Goal: Task Accomplishment & Management: Manage account settings

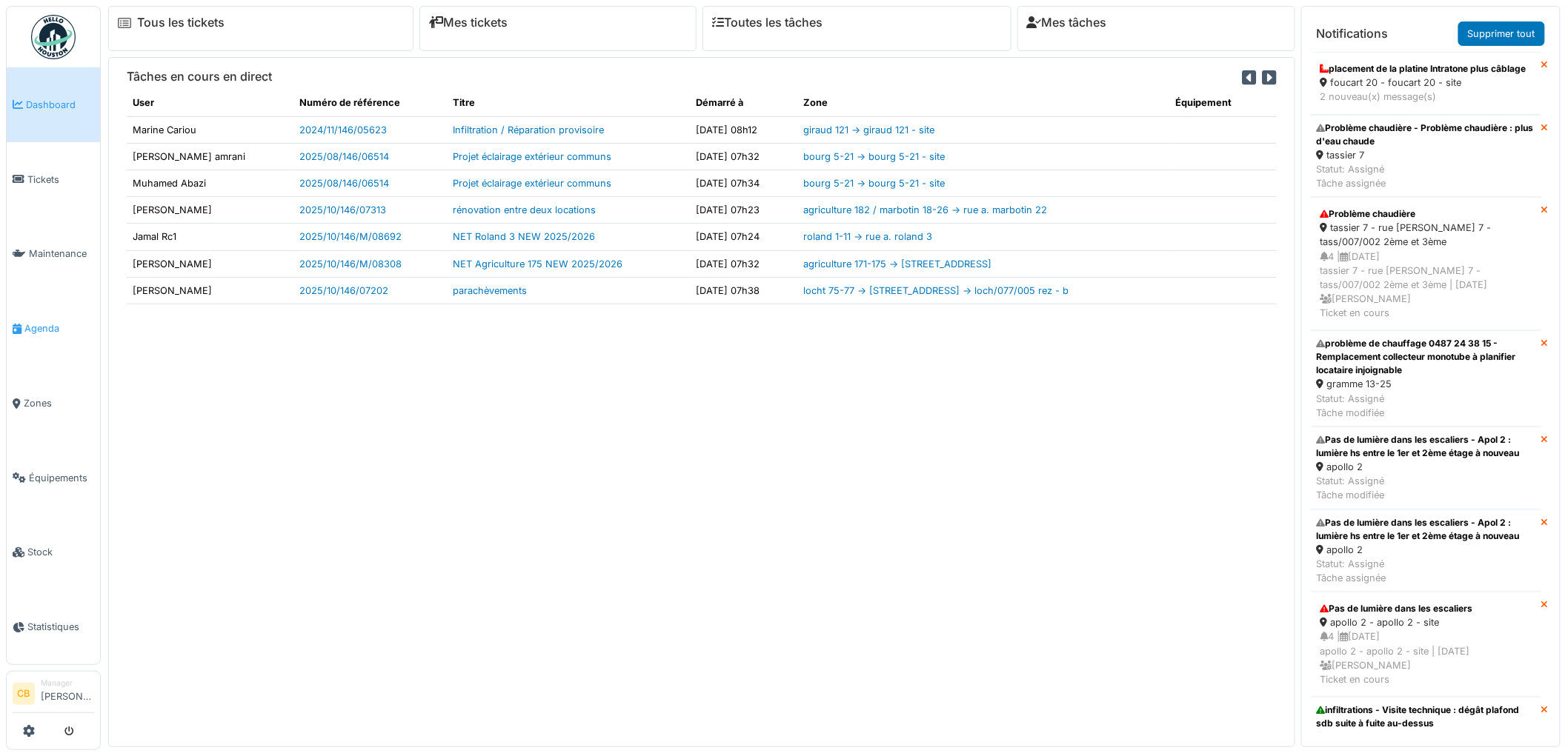
click at [44, 322] on span "Agenda" at bounding box center [58, 328] width 69 height 14
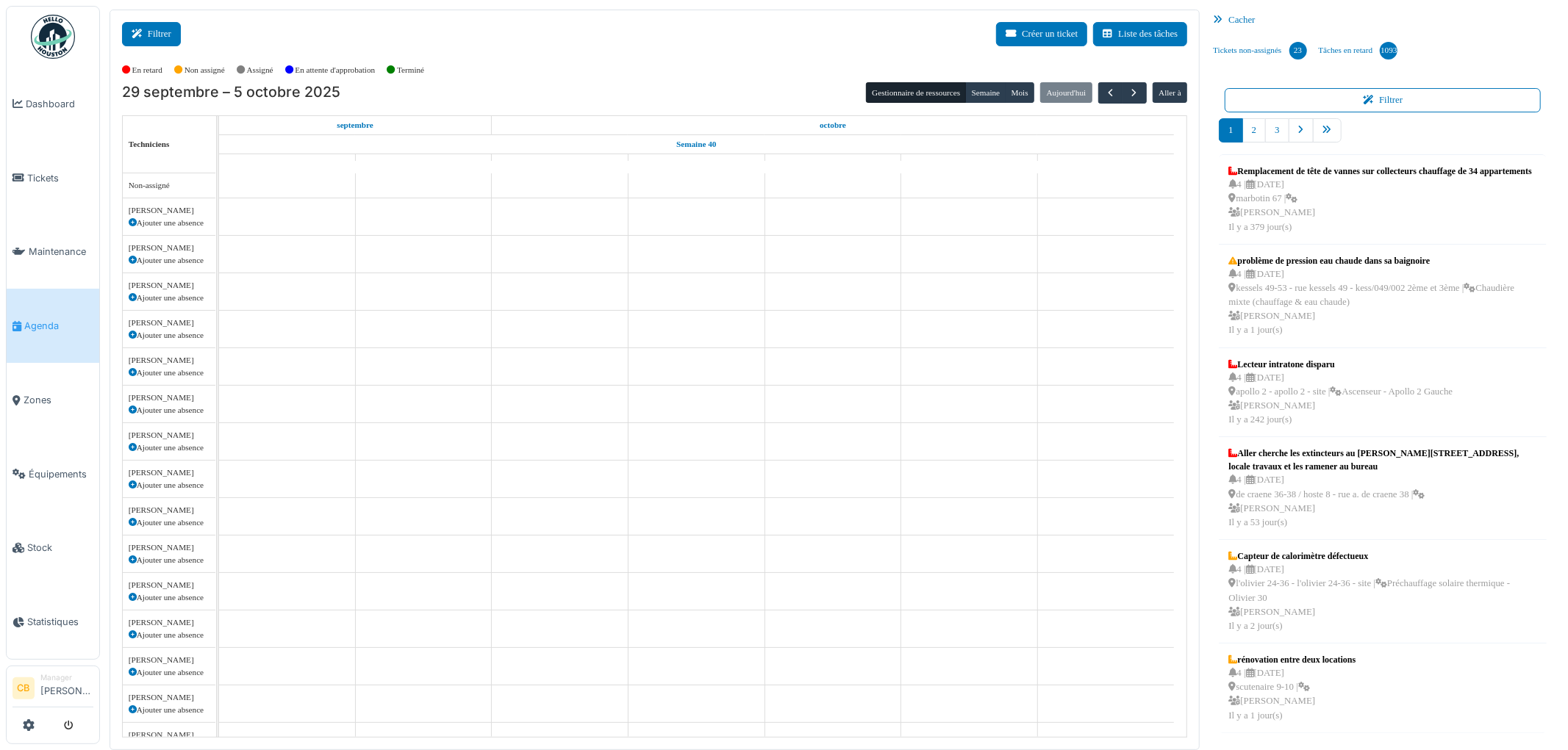
click at [171, 37] on button "Filtrer" at bounding box center [151, 34] width 59 height 24
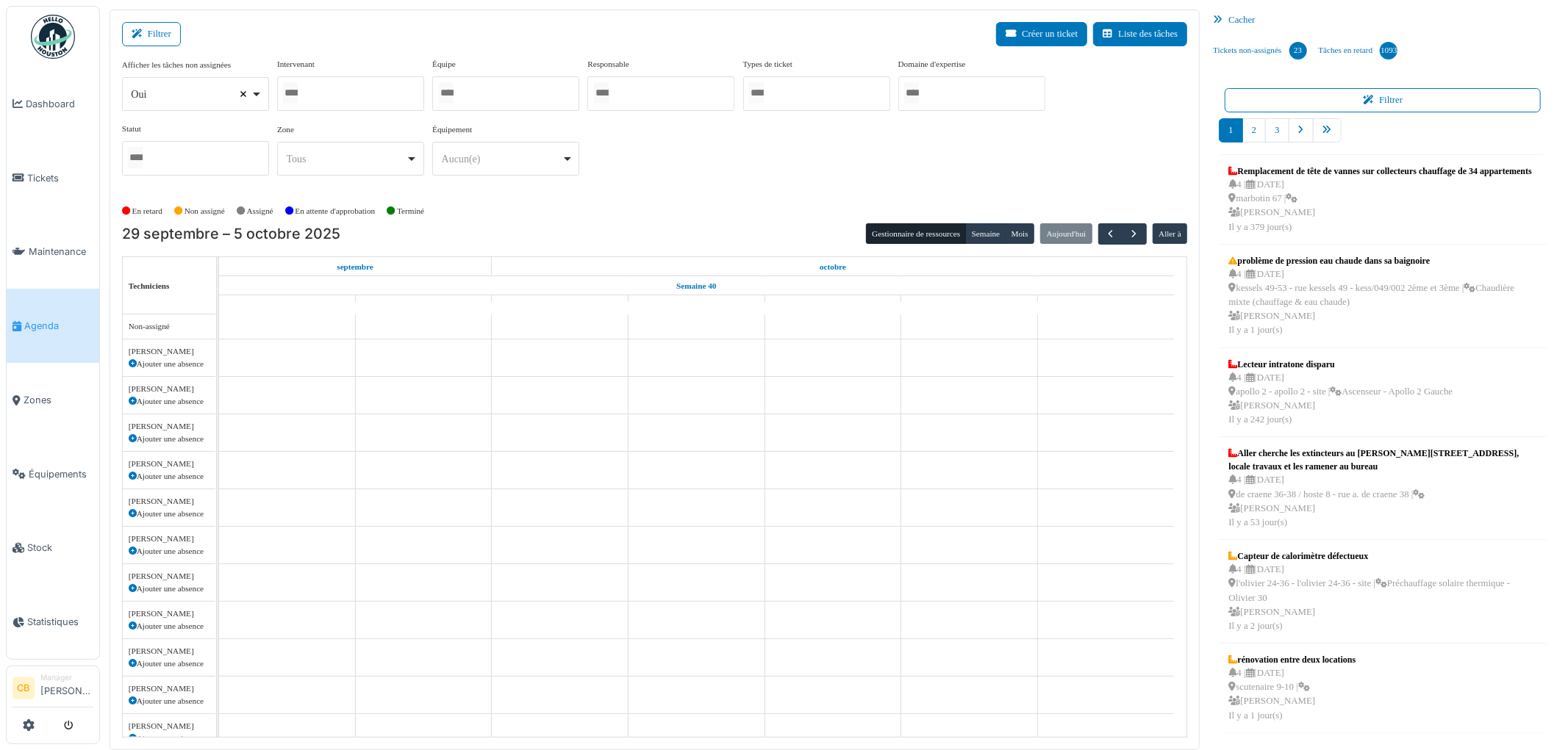
select select
click at [296, 93] on input "Tous" at bounding box center [291, 93] width 15 height 22
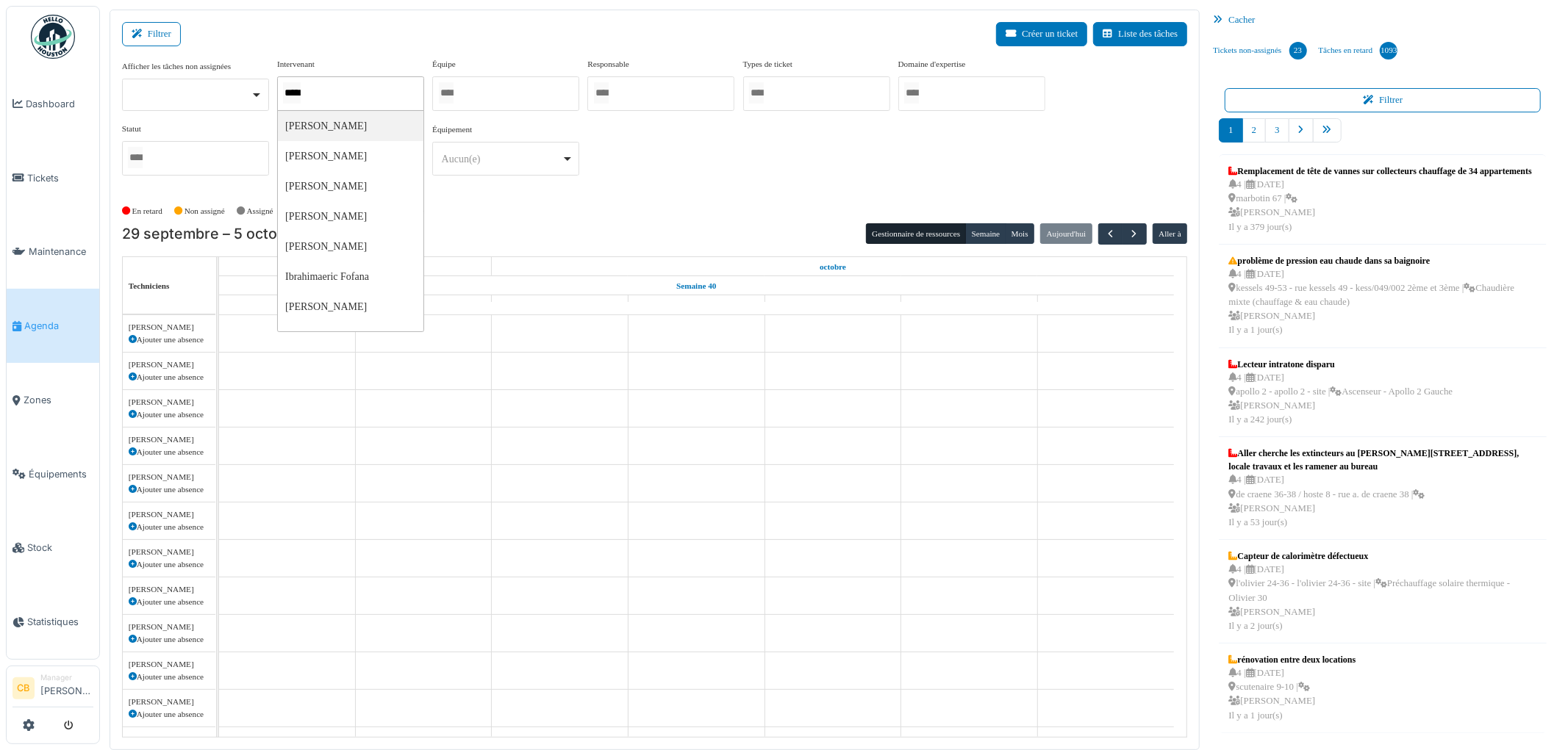
type input "******"
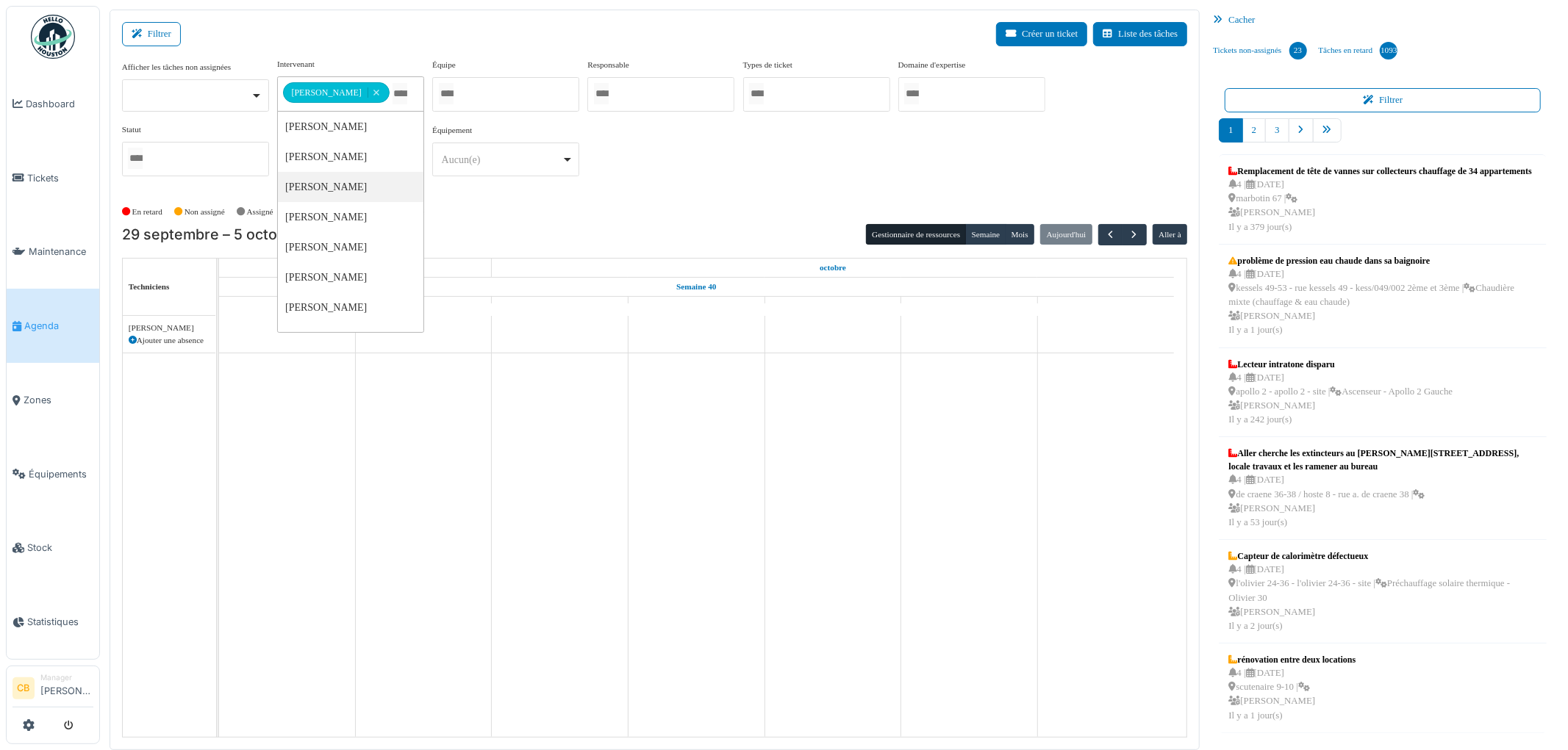
click at [523, 218] on div "En retard Non assigné [GEOGRAPHIC_DATA] En attente d'approbation Terminé" at bounding box center [654, 211] width 1066 height 24
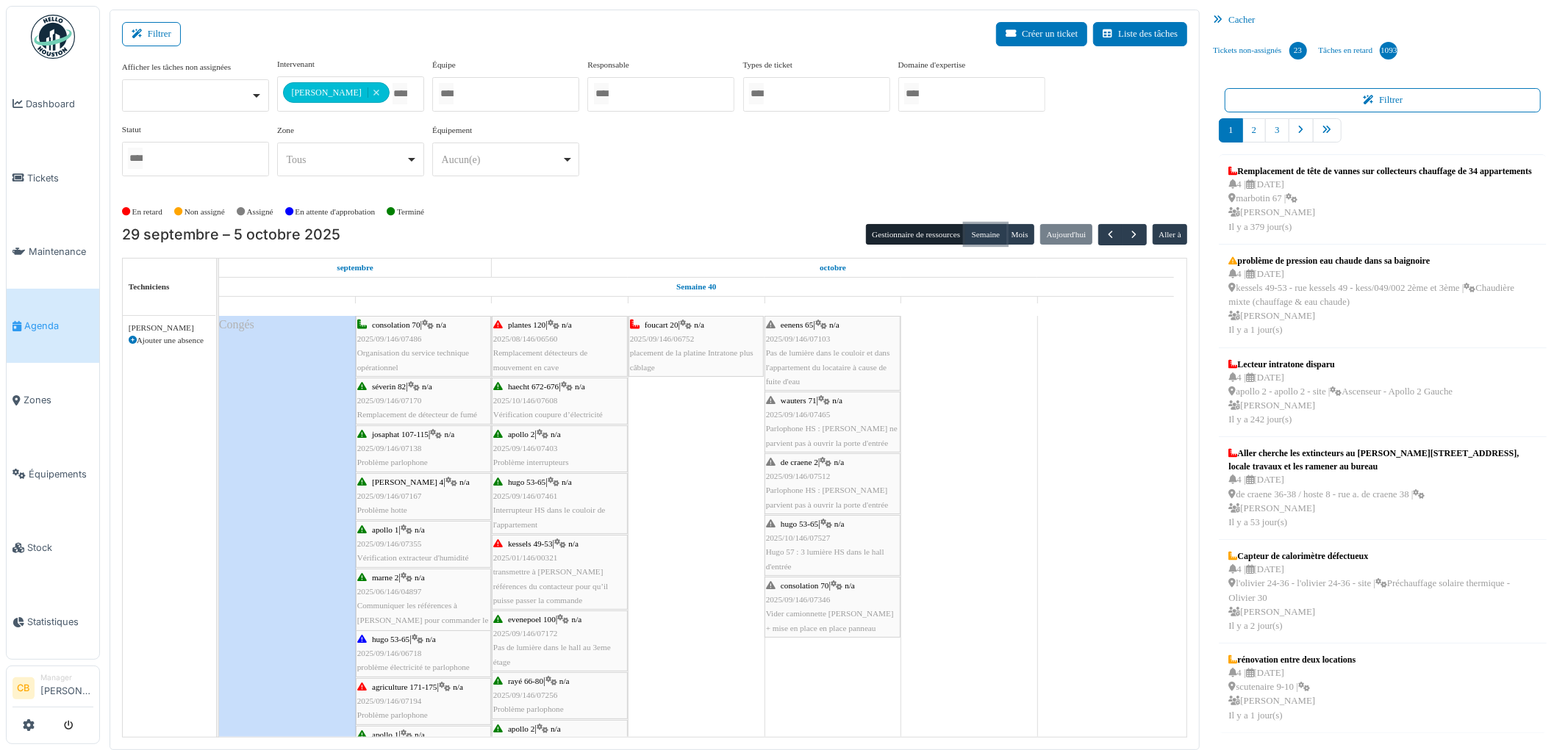
drag, startPoint x: 982, startPoint y: 233, endPoint x: 938, endPoint y: 252, distance: 47.9
click at [984, 233] on button "Semaine" at bounding box center [985, 234] width 41 height 21
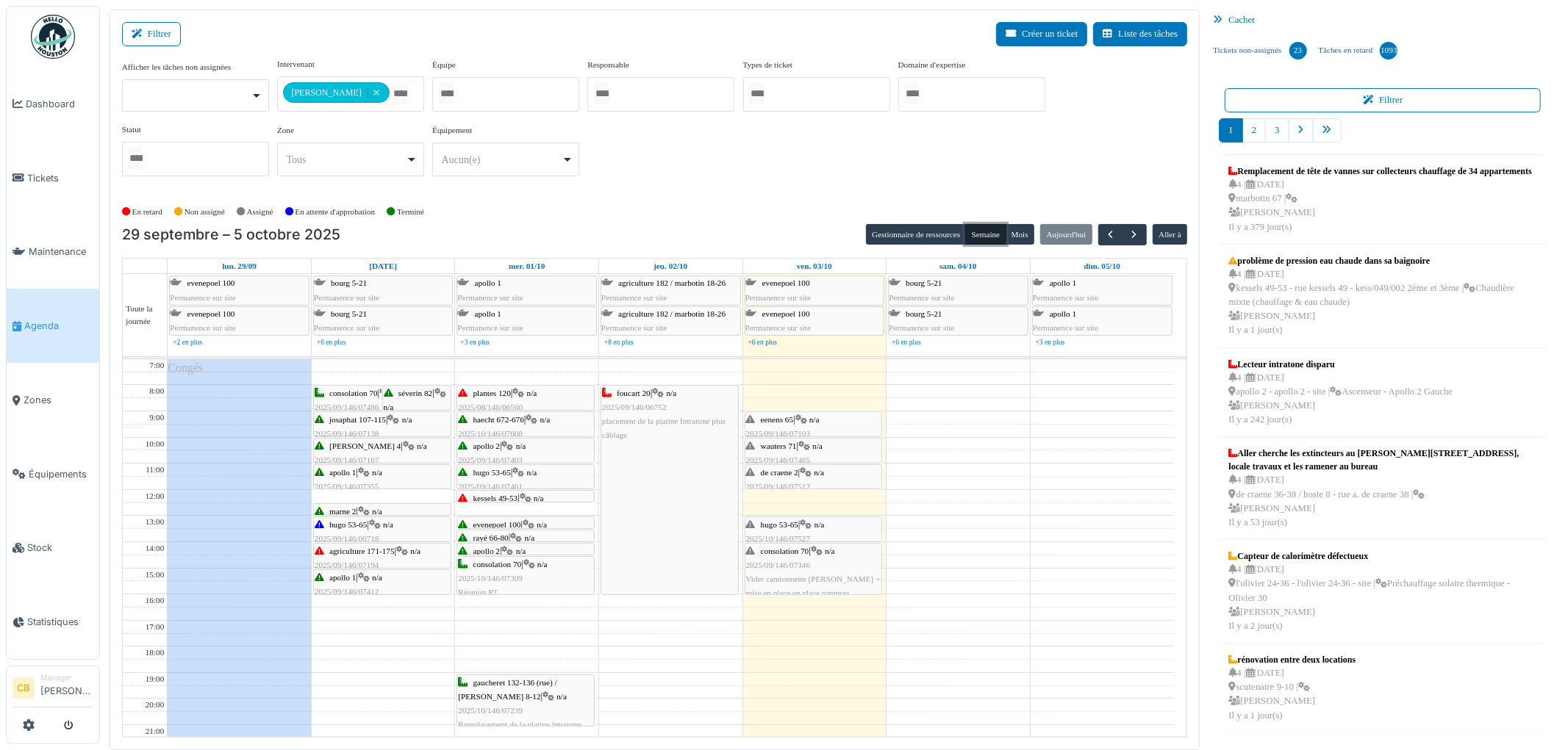
click at [818, 423] on span "n/a" at bounding box center [814, 419] width 10 height 9
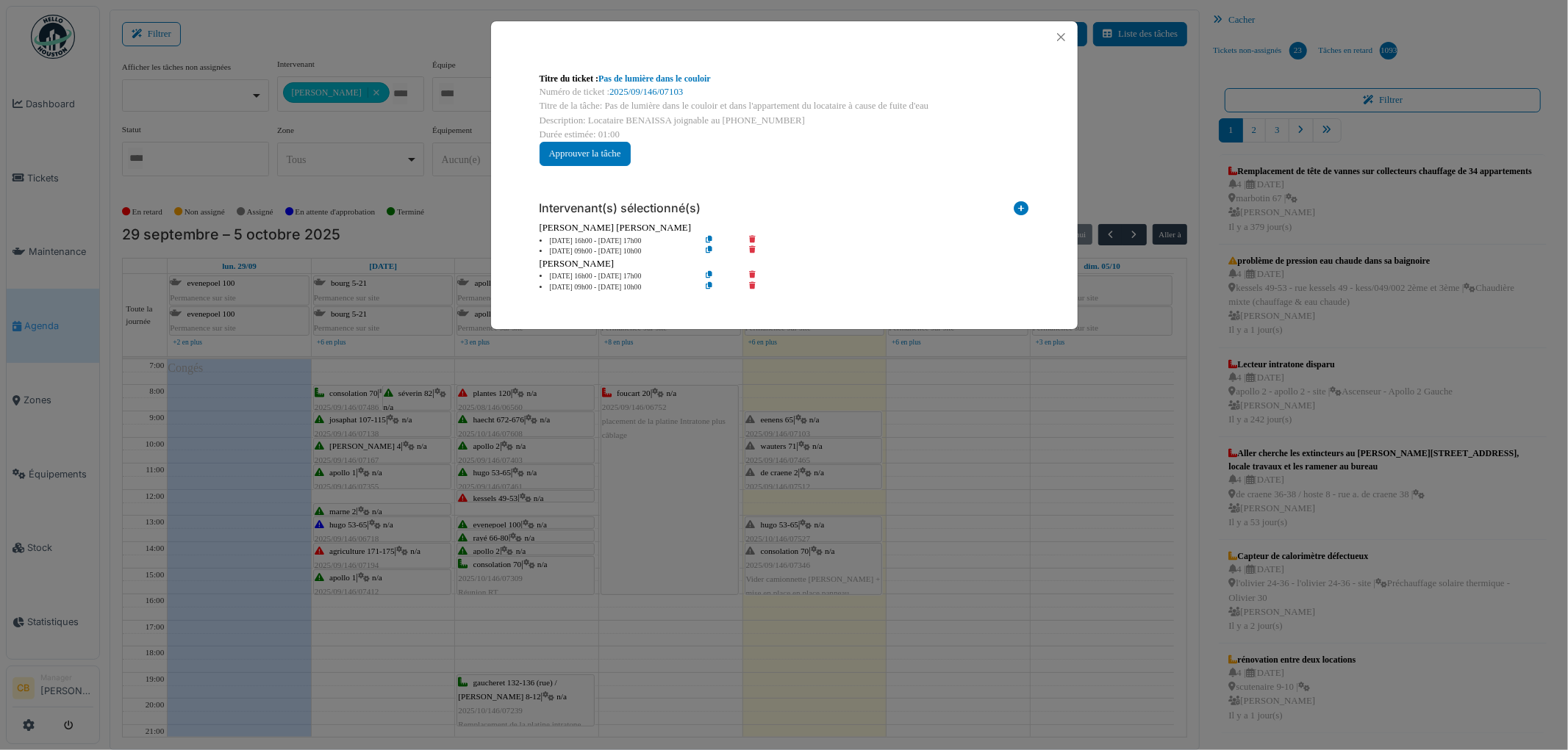
click at [847, 422] on div "Titre du ticket : Pas de lumière dans le couloir Numéro de ticket : 2025/09/146…" at bounding box center [784, 375] width 1568 height 750
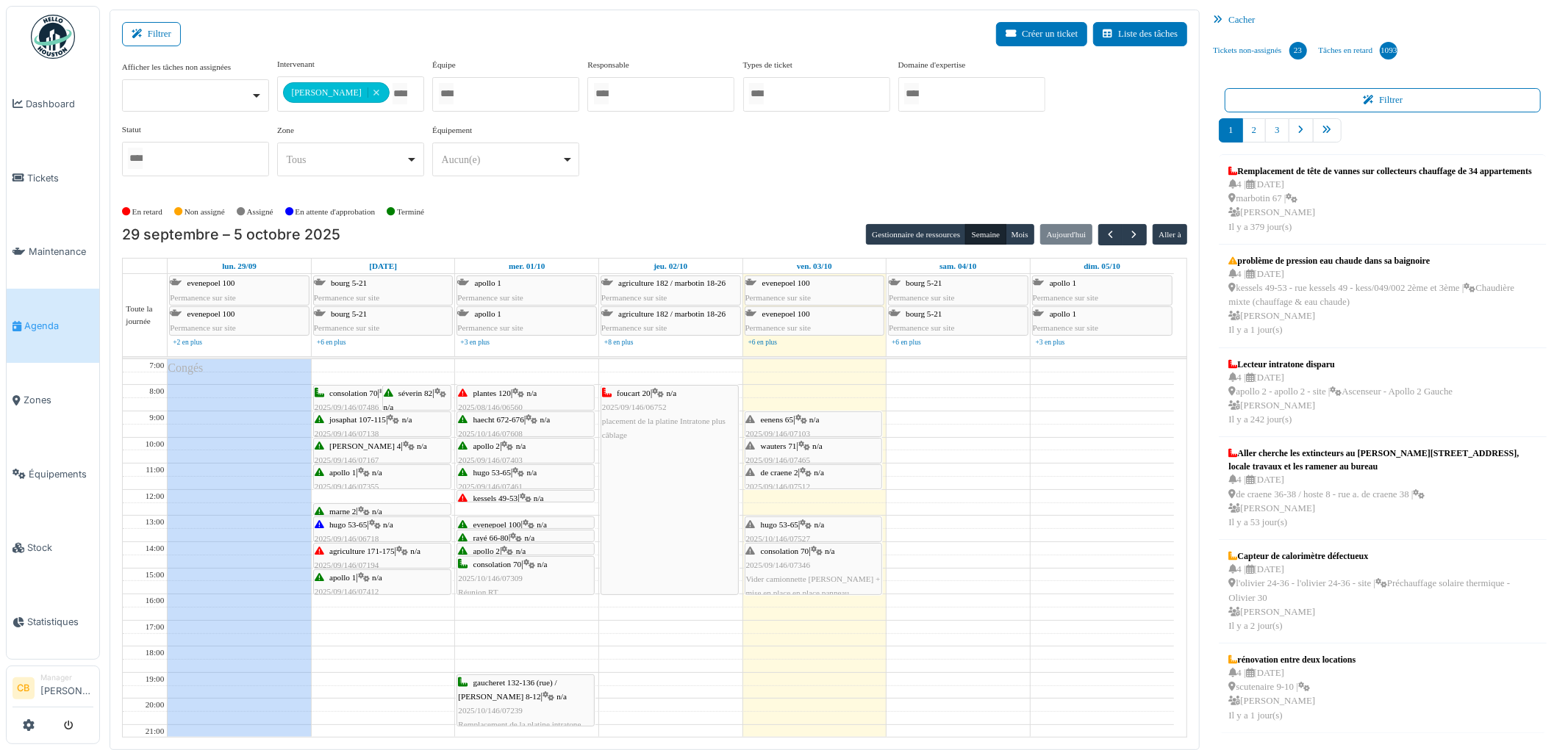
click at [827, 424] on div "eenens 65 | n/a 2025/09/146/07103 Pas de lumière dans le couloir et dans l'appa…" at bounding box center [813, 448] width 135 height 70
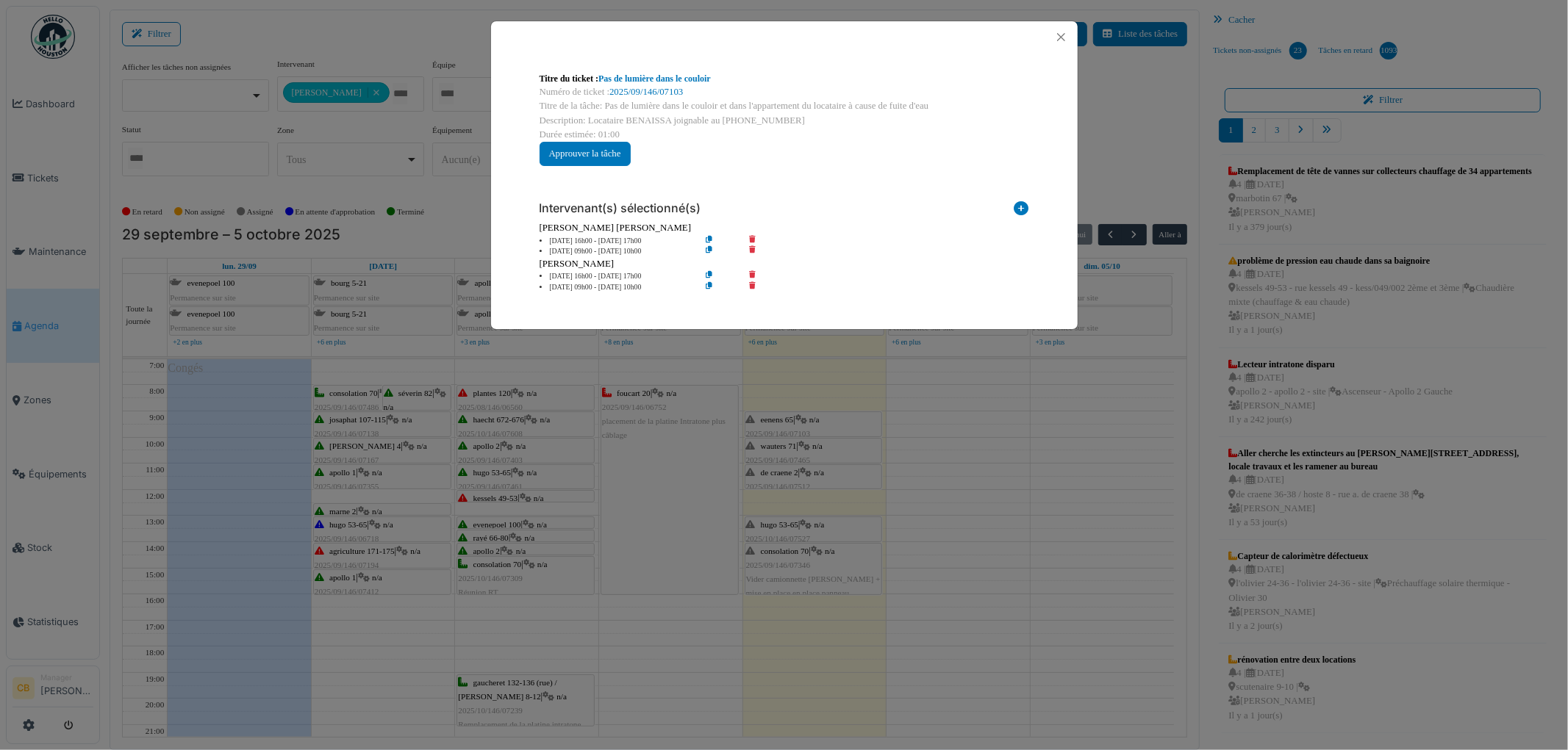
click at [827, 424] on div "Titre du ticket : Pas de lumière dans le couloir Numéro de ticket : 2025/09/146…" at bounding box center [784, 375] width 1568 height 750
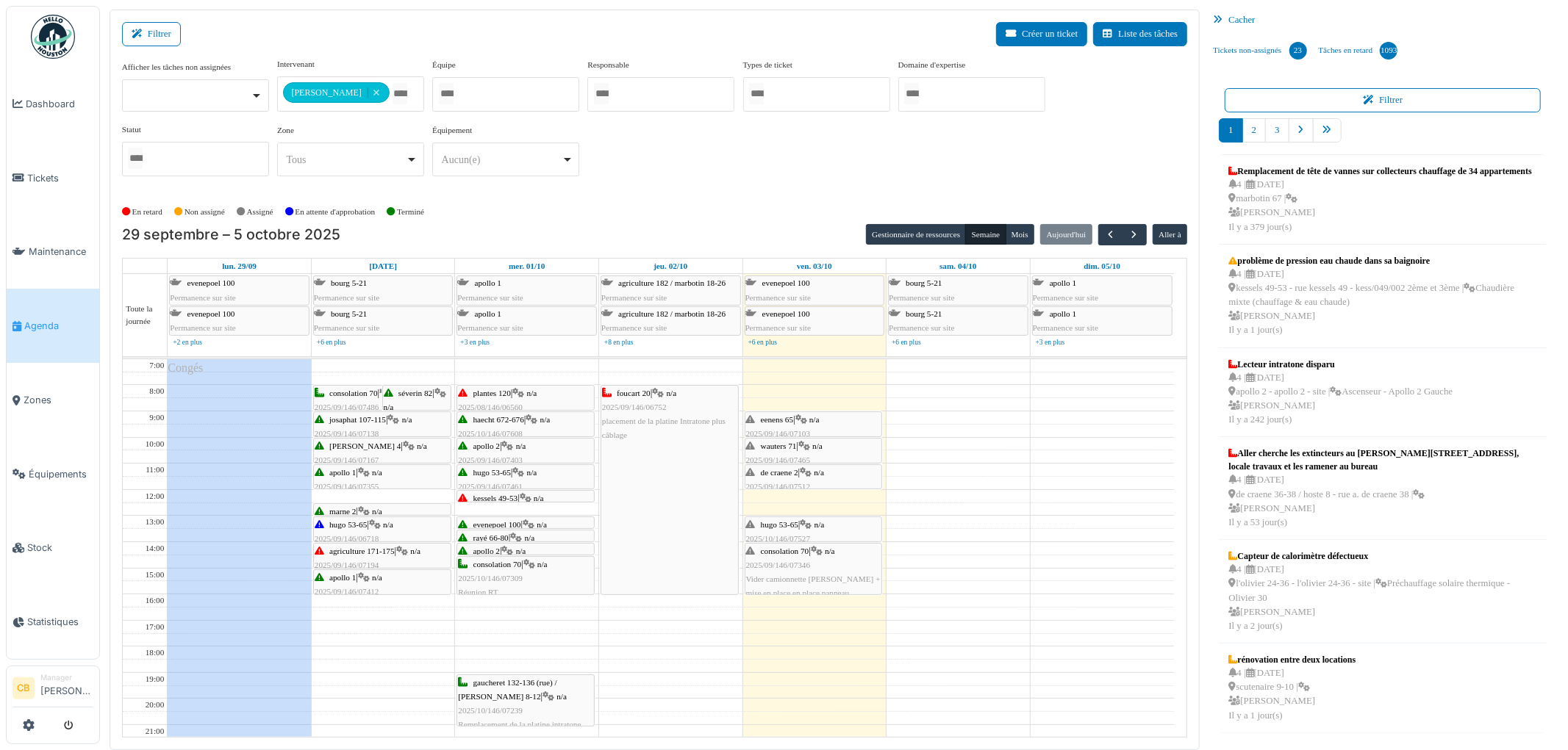
click at [822, 446] on span "n/a" at bounding box center [818, 445] width 10 height 9
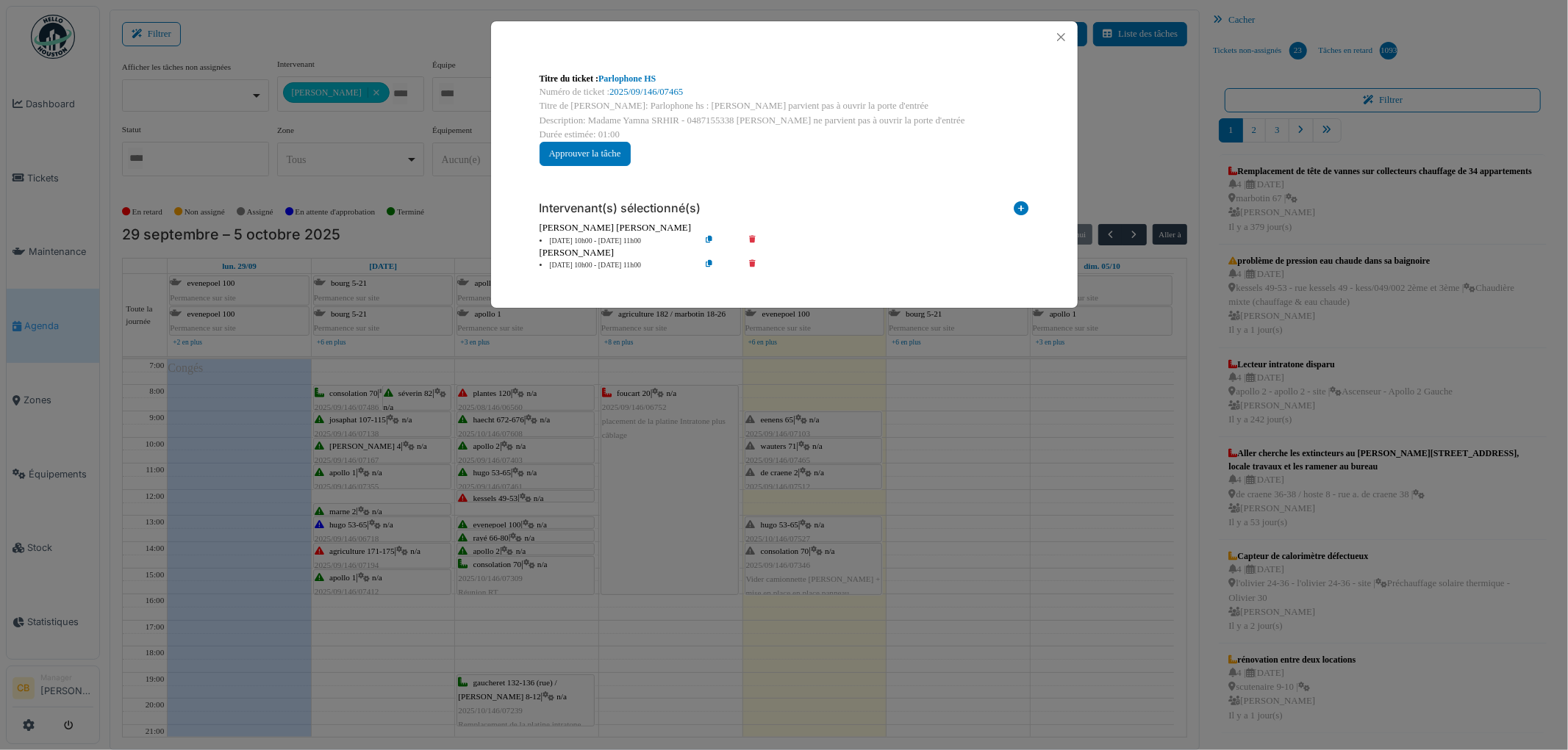
click at [822, 446] on div "Titre du ticket : Parlophone HS Numéro de ticket : 2025/09/146/07465 Titre de […" at bounding box center [784, 375] width 1568 height 750
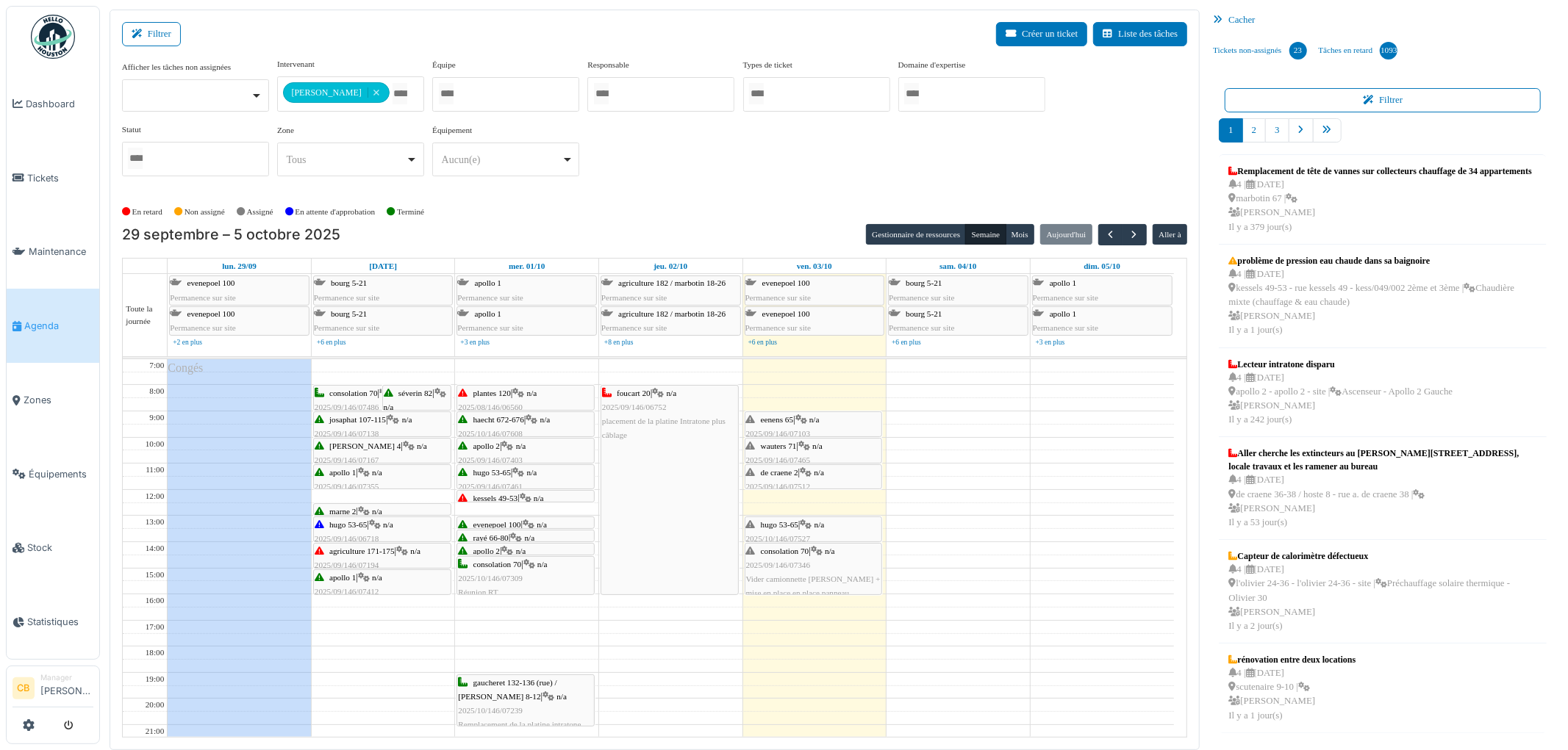
click at [821, 474] on span "n/a" at bounding box center [819, 472] width 10 height 9
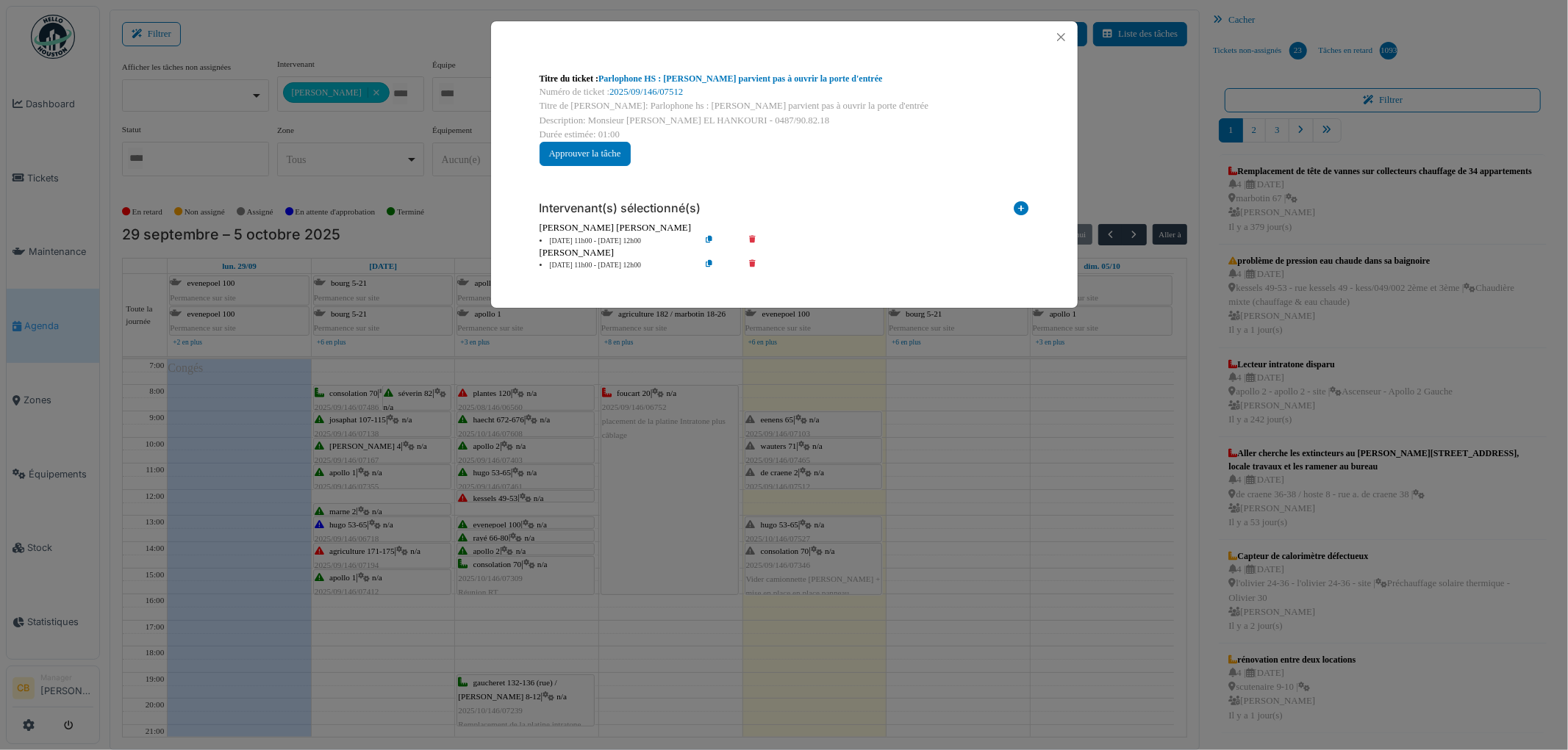
click at [820, 474] on div "Titre du ticket : Parlophone HS : madame ne parvient pas à ouvrir la porte d'en…" at bounding box center [784, 375] width 1568 height 750
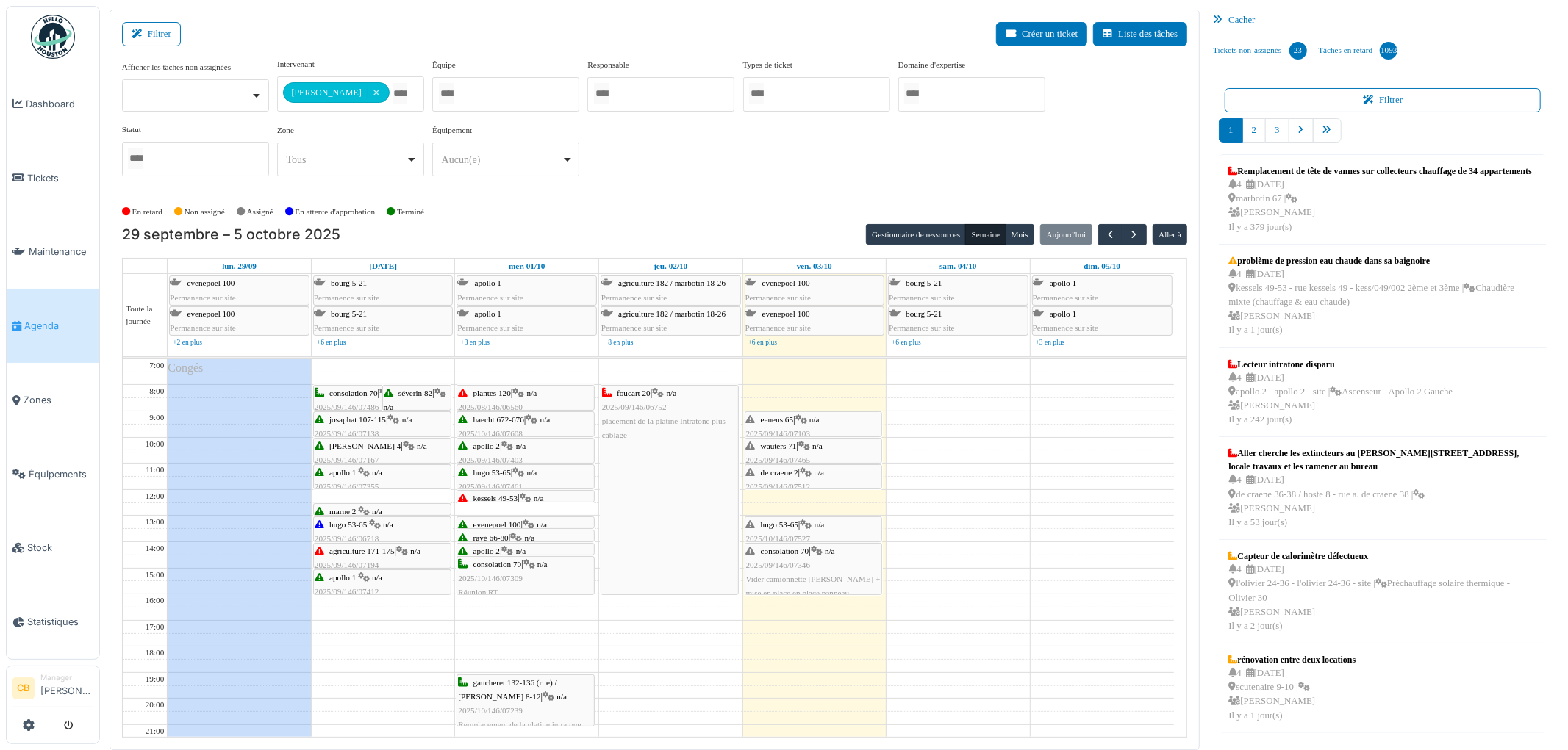
click at [807, 520] on icon at bounding box center [807, 525] width 12 height 10
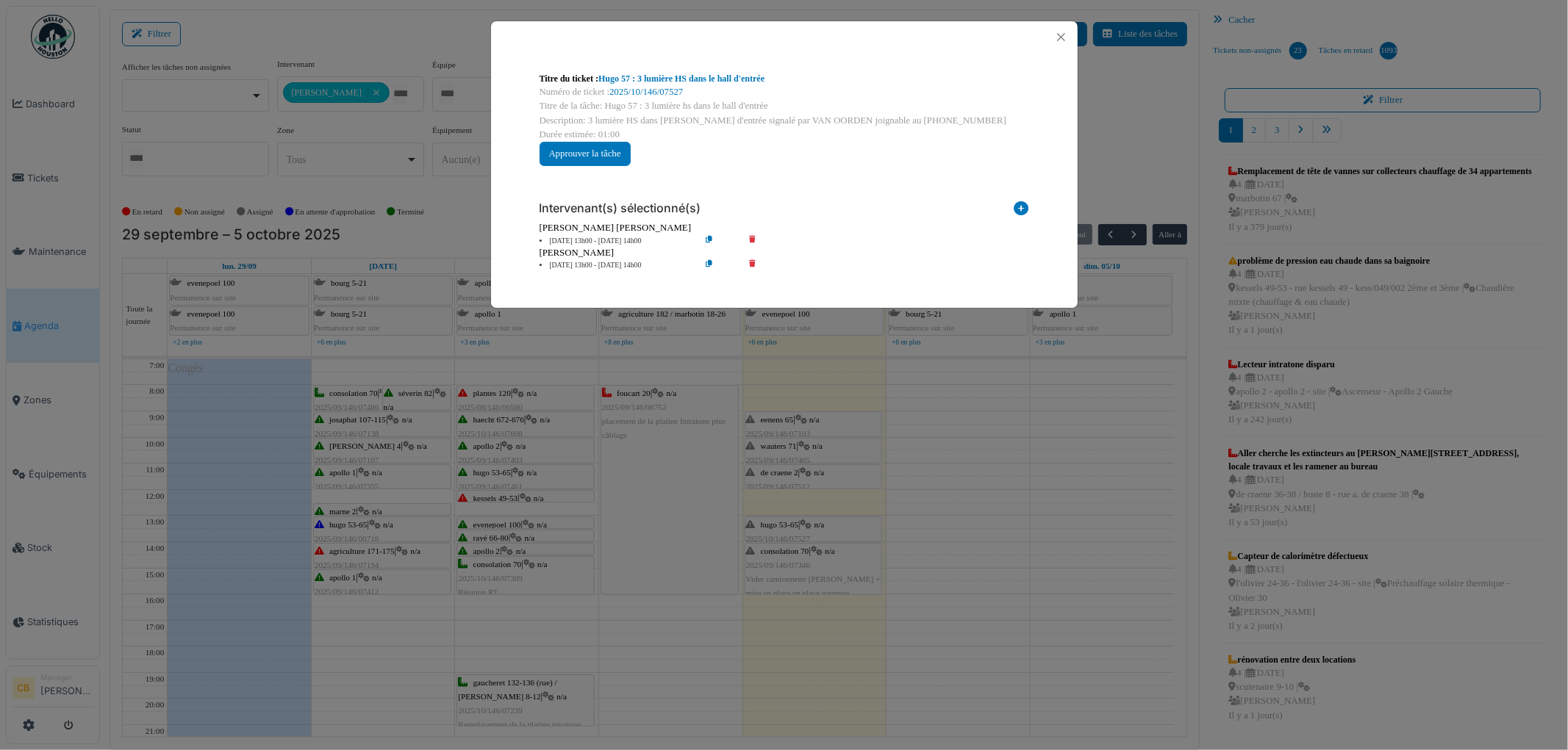
click at [808, 519] on div "Titre du ticket : [PERSON_NAME] 57 : 3 lumière HS dans [PERSON_NAME] d'entrée N…" at bounding box center [784, 375] width 1568 height 750
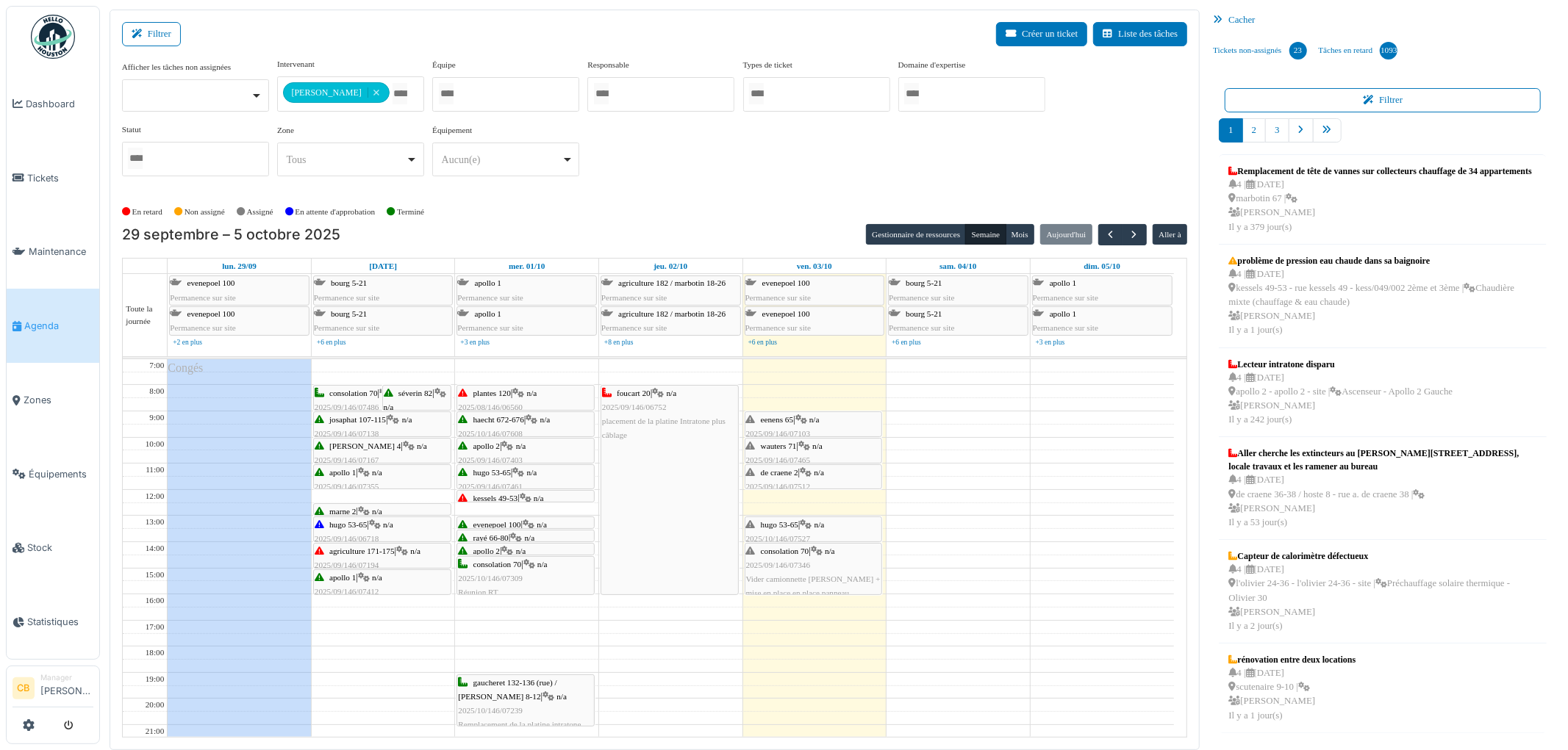
click at [804, 552] on span "consolation 70" at bounding box center [785, 550] width 49 height 9
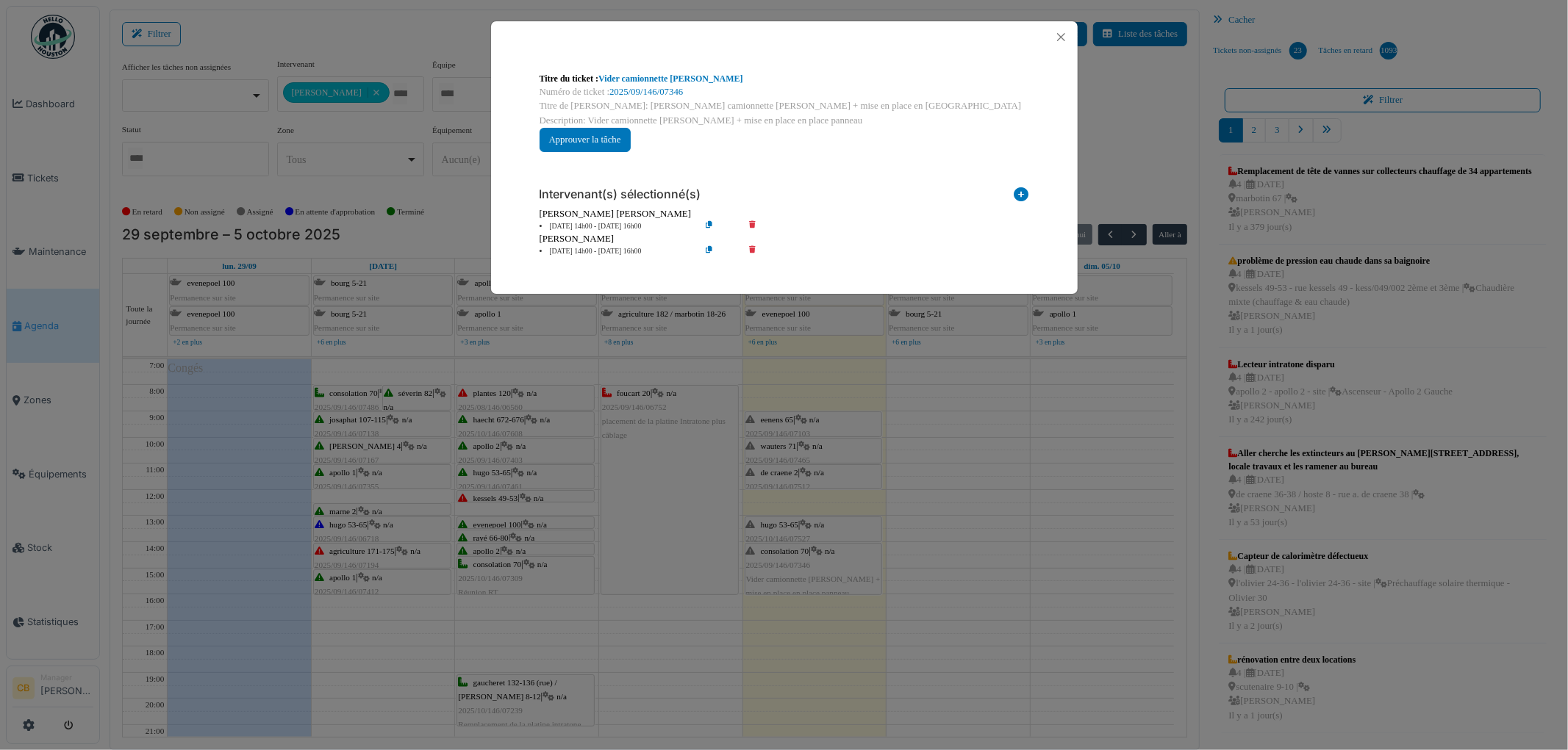
click at [804, 552] on div "Titre du ticket : Vider camionnette [PERSON_NAME] Numéro de ticket : 2025/09/14…" at bounding box center [784, 375] width 1568 height 750
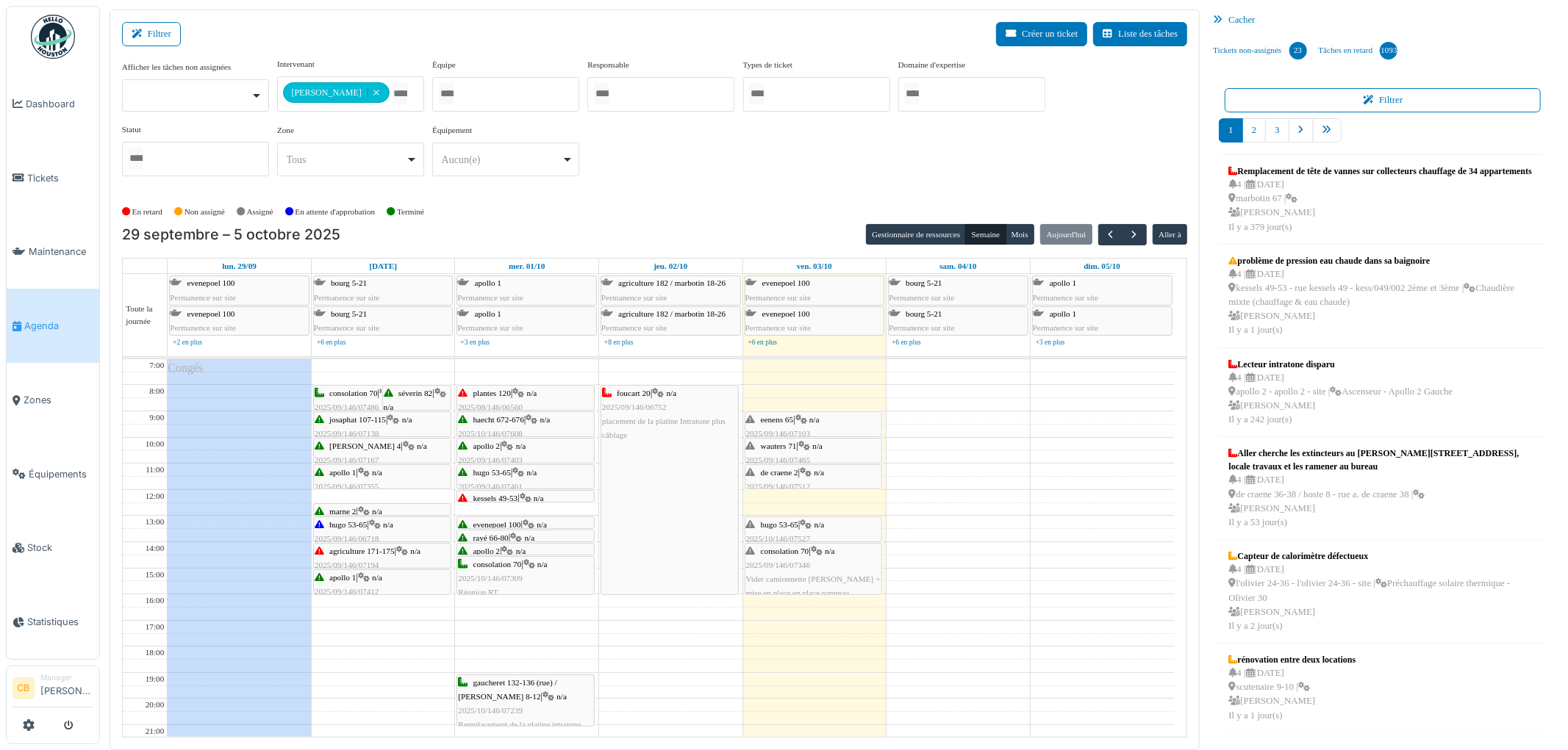
click at [663, 483] on div "foucart 20 | n/a 2025/09/146/06752 placement de la platine Intratone plus câbla…" at bounding box center [669, 490] width 137 height 209
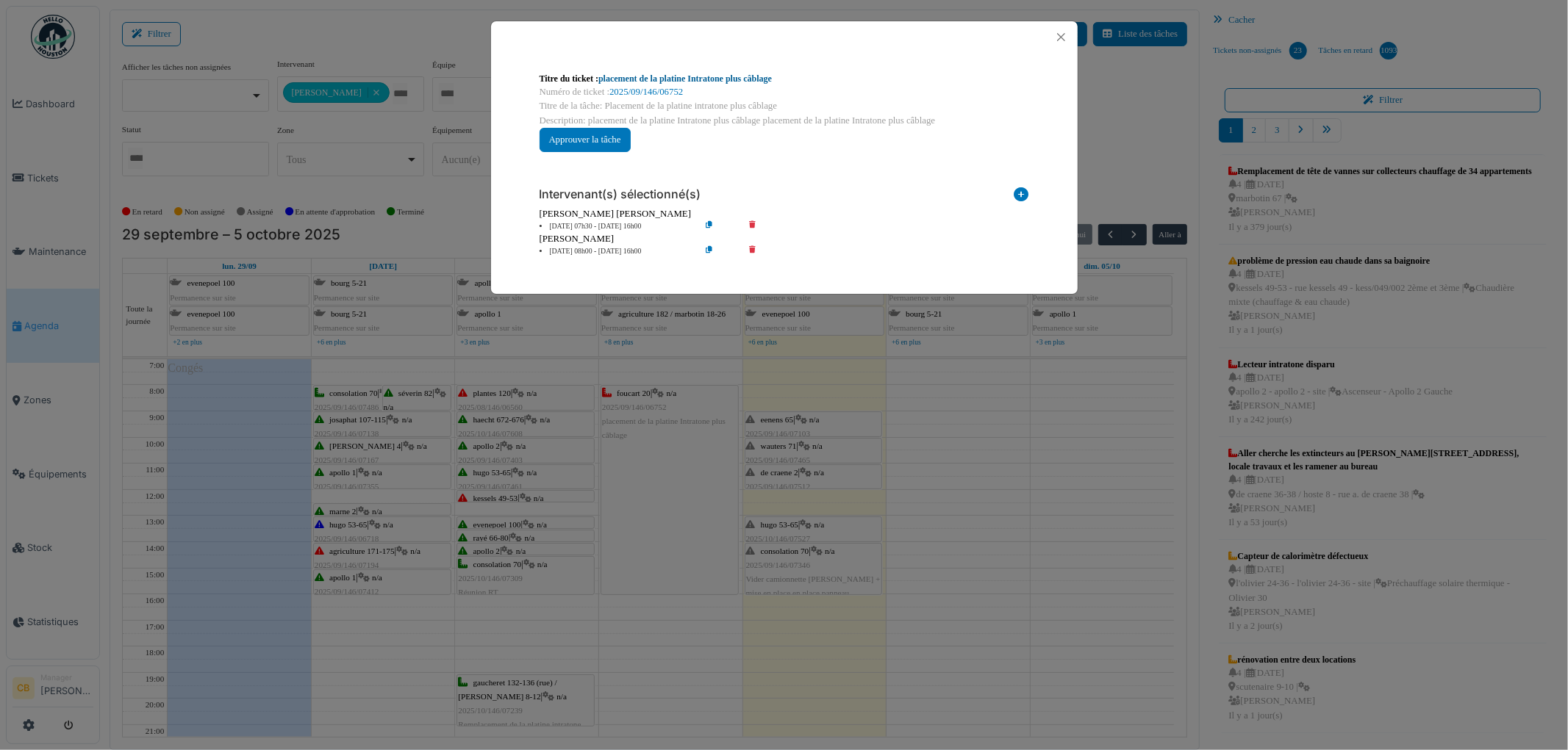
click at [644, 76] on link "placement de la platine Intratone plus câblage" at bounding box center [684, 79] width 173 height 10
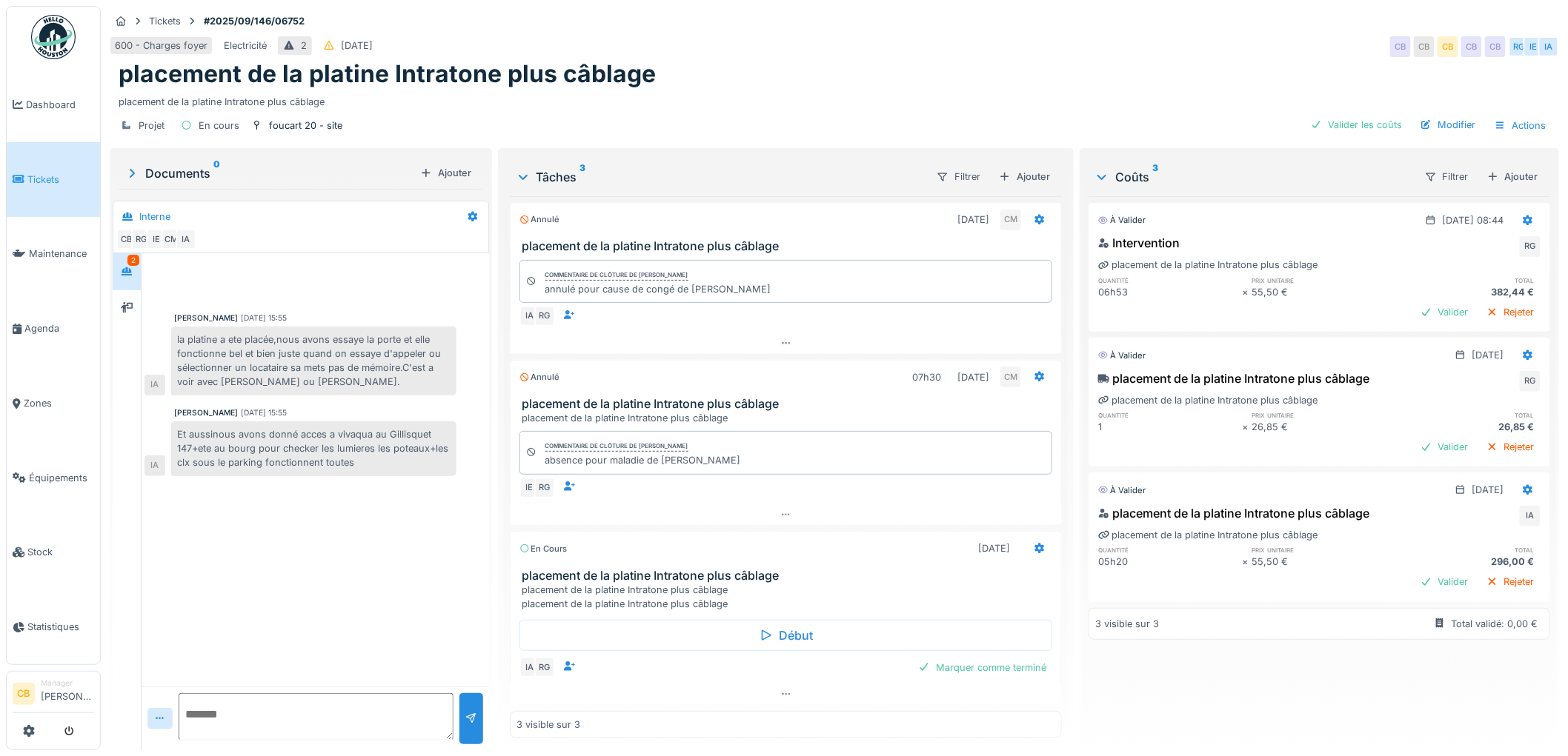
scroll to position [5, 0]
